Goal: Task Accomplishment & Management: Manage account settings

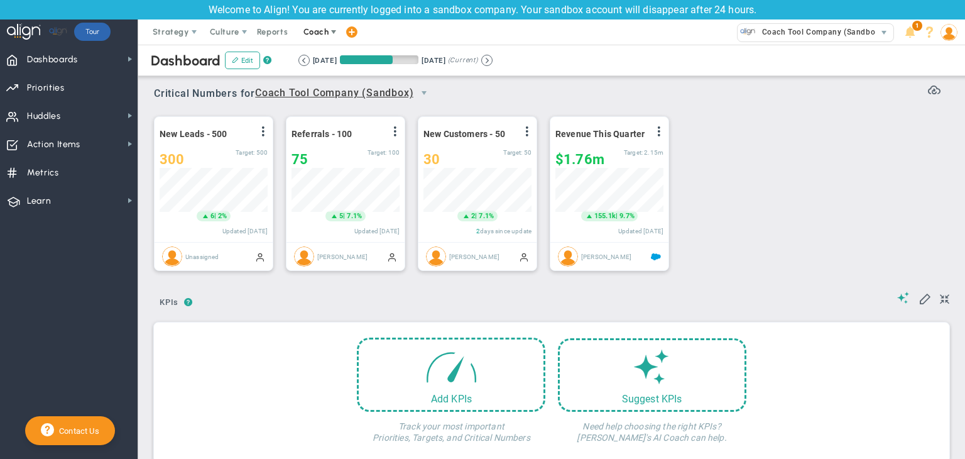
scroll to position [43, 108]
click at [329, 36] on span at bounding box center [334, 32] width 10 height 10
click at [322, 41] on span "Coach" at bounding box center [317, 31] width 46 height 25
click at [317, 36] on span "Coach" at bounding box center [317, 31] width 46 height 25
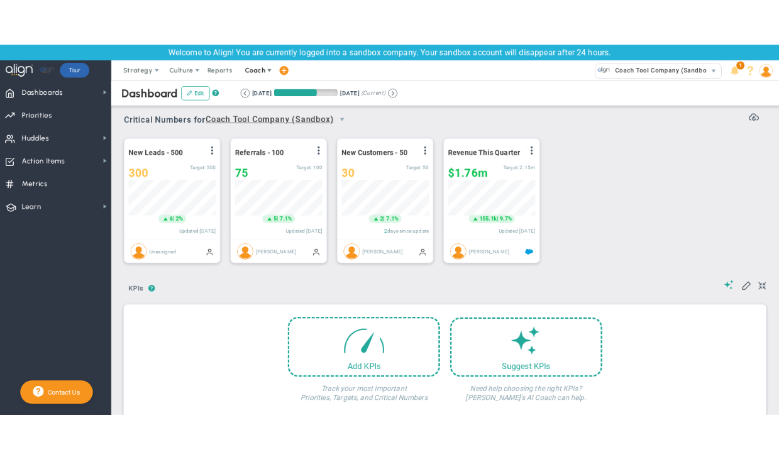
scroll to position [43, 108]
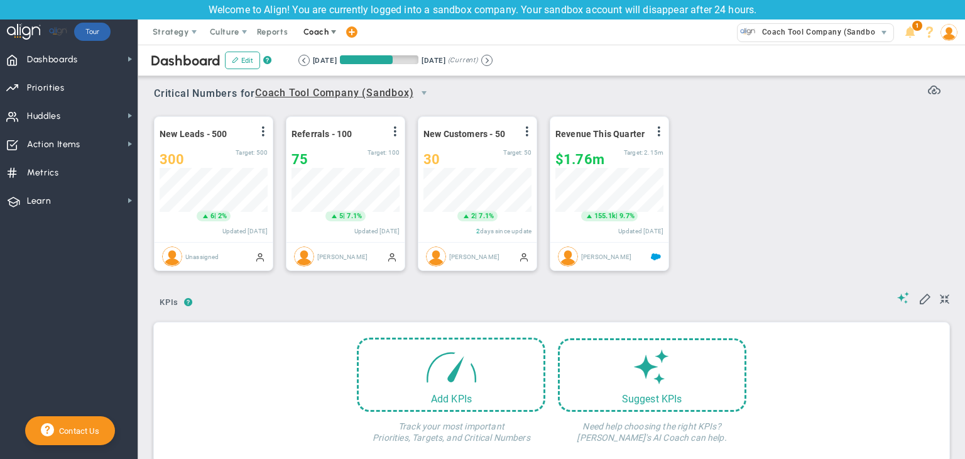
click at [307, 31] on span "Coach" at bounding box center [316, 31] width 25 height 9
click at [719, 458] on div "Add KPIs Track your most important Priorities, Targets, and Critical Numbers Su…" at bounding box center [552, 392] width 796 height 140
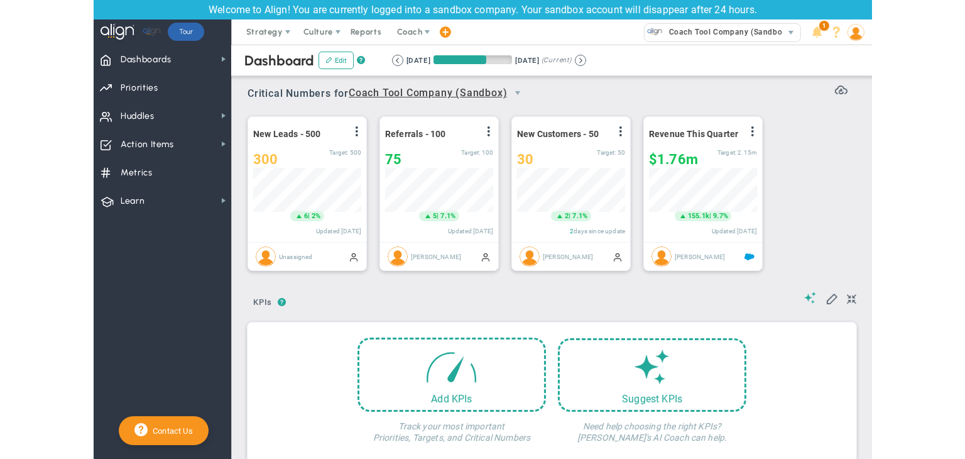
scroll to position [43, 108]
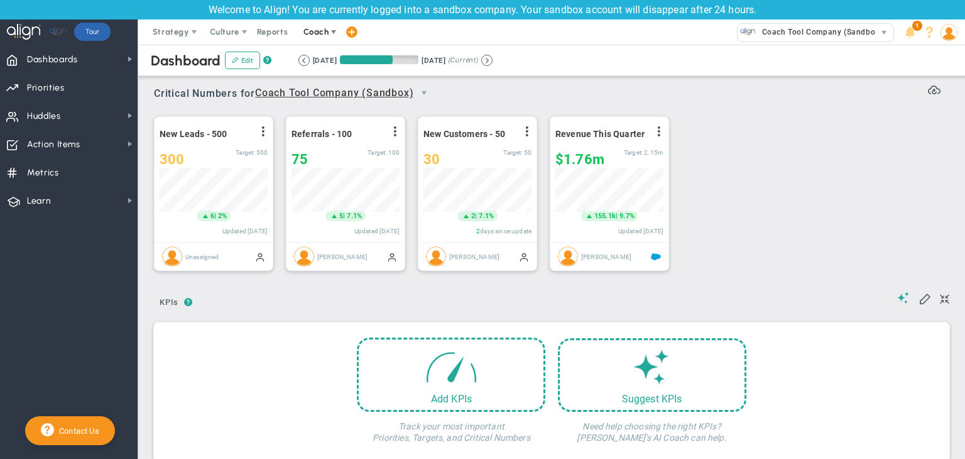
click at [320, 39] on span "Coach" at bounding box center [317, 31] width 46 height 25
click at [778, 33] on span "Coach Tool Company (Sandbox)" at bounding box center [819, 32] width 126 height 16
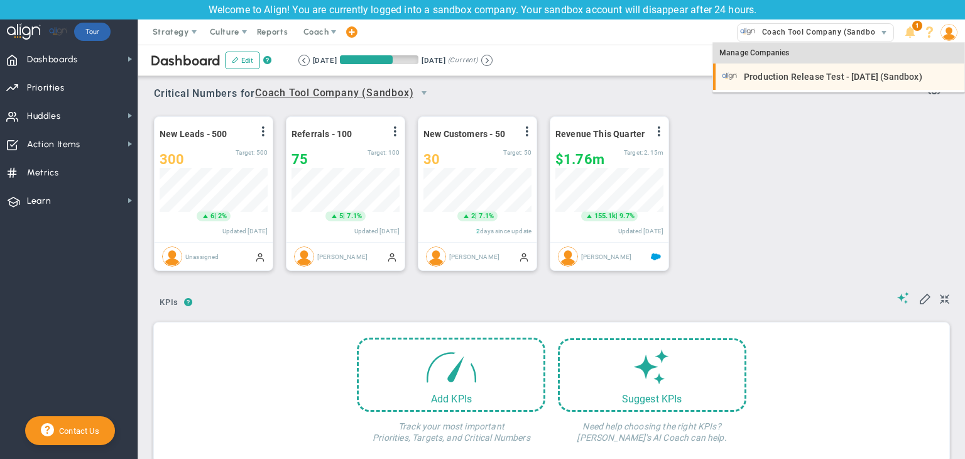
click at [778, 87] on li "Production Release Test - [DATE] (Sandbox)" at bounding box center [838, 76] width 251 height 26
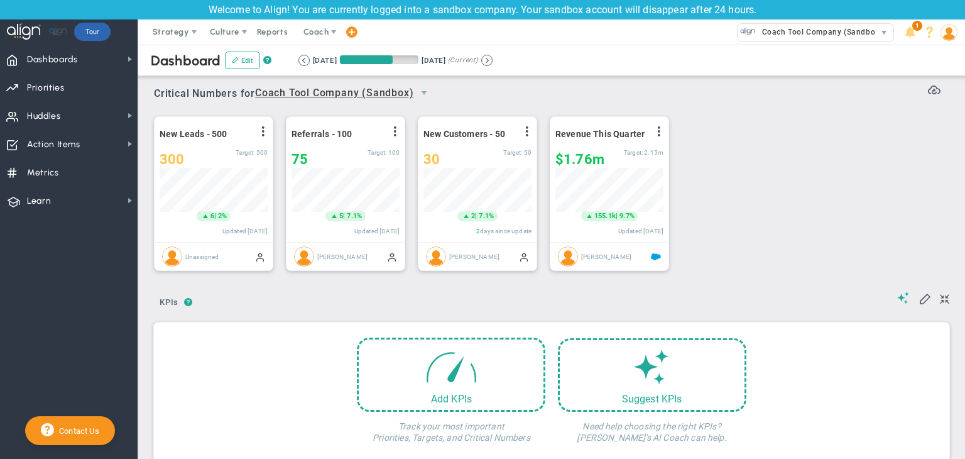
scroll to position [43, 108]
click at [817, 17] on div "Welcome to Align! You are currently logged into a sandbox company. Your sandbox…" at bounding box center [482, 9] width 965 height 19
click at [807, 41] on span "Coach Tool Company (Sandbox)" at bounding box center [815, 32] width 157 height 19
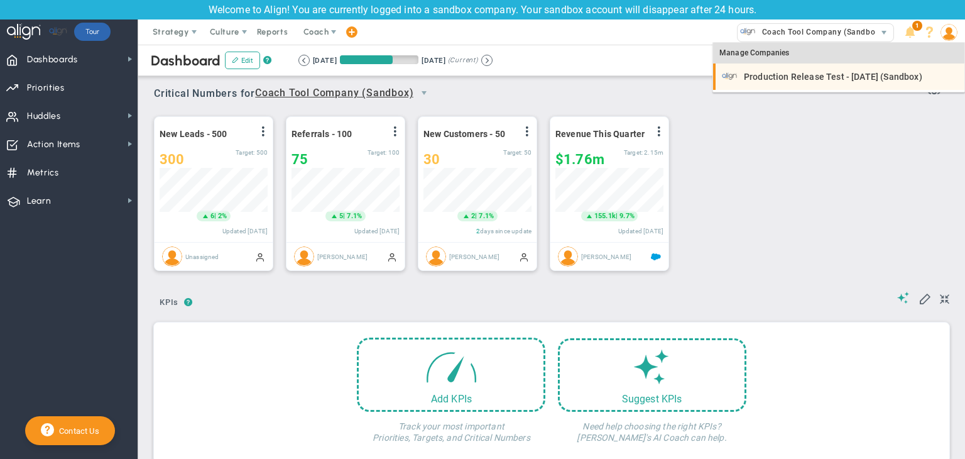
click at [797, 80] on span "Production Release Test - [DATE] (Sandbox)" at bounding box center [833, 76] width 179 height 9
